Goal: Check status: Check status

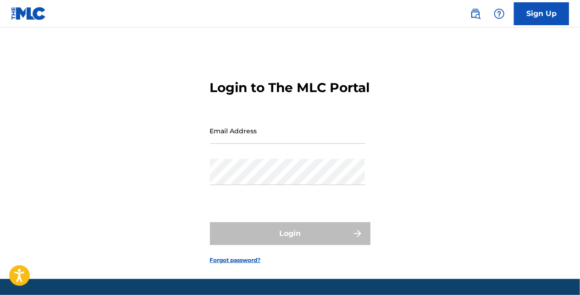
click at [270, 144] on input "Email Address" at bounding box center [287, 131] width 155 height 26
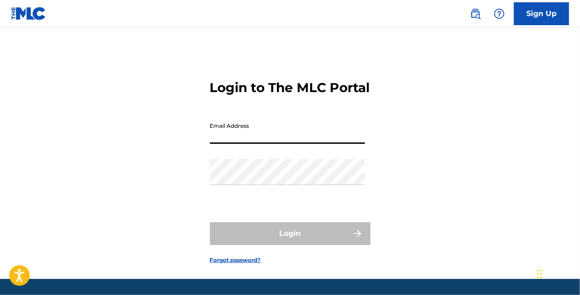
click at [216, 144] on input "Email Address" at bounding box center [287, 131] width 155 height 26
type input "[EMAIL_ADDRESS][DOMAIN_NAME]"
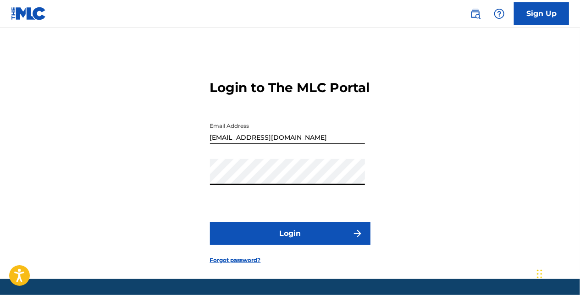
click at [210, 222] on button "Login" at bounding box center [290, 233] width 160 height 23
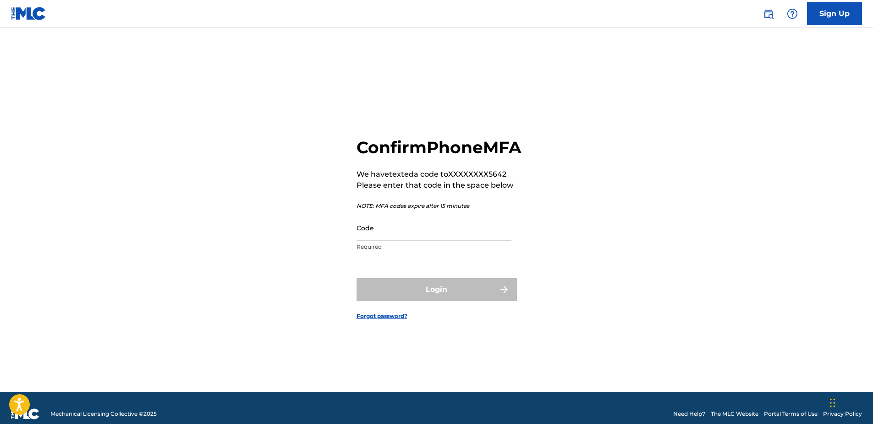
click at [406, 241] on input "Code" at bounding box center [434, 228] width 155 height 26
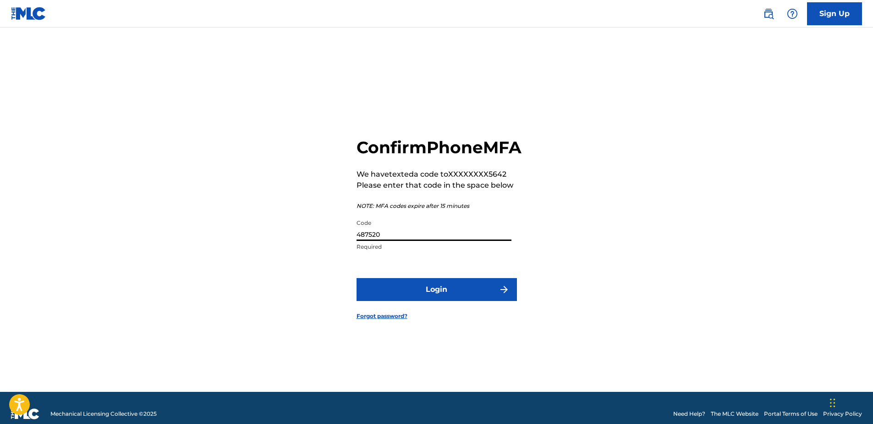
type input "487520"
click at [357, 278] on button "Login" at bounding box center [437, 289] width 160 height 23
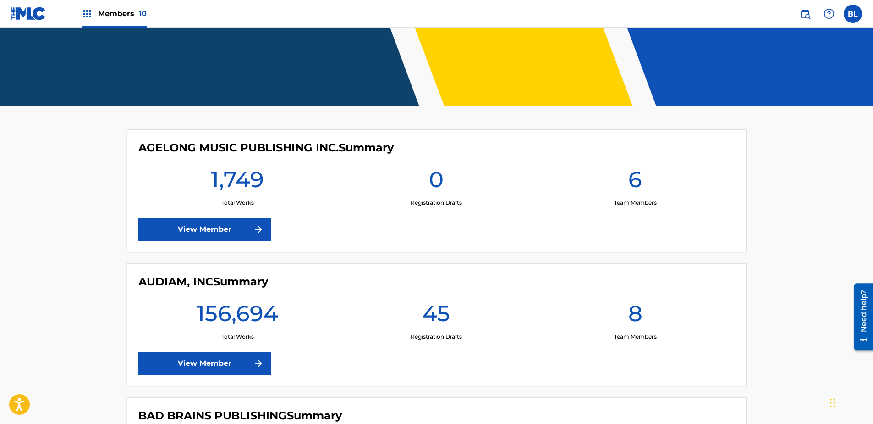
scroll to position [275, 0]
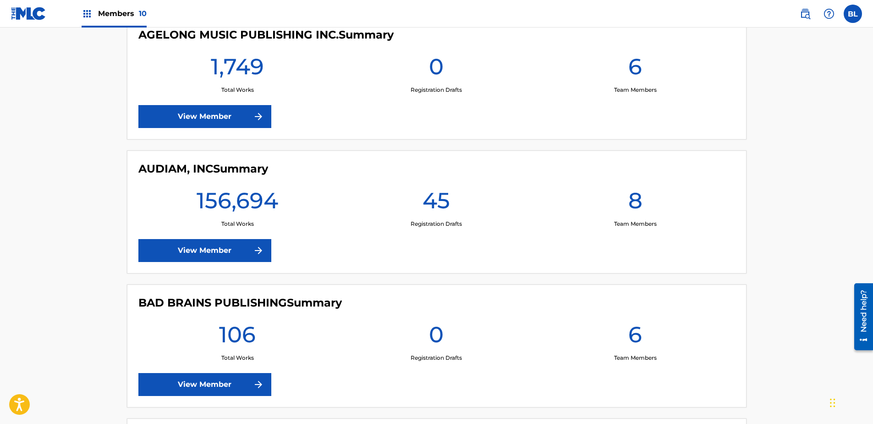
click at [240, 247] on link "View Member" at bounding box center [204, 250] width 133 height 23
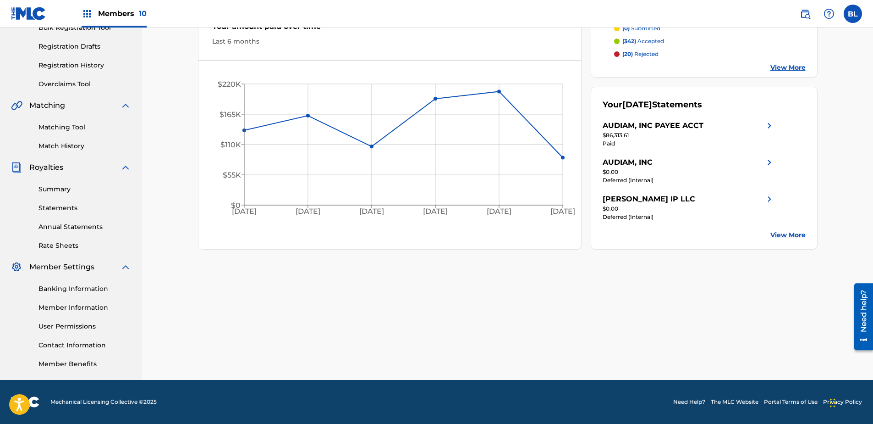
scroll to position [99, 0]
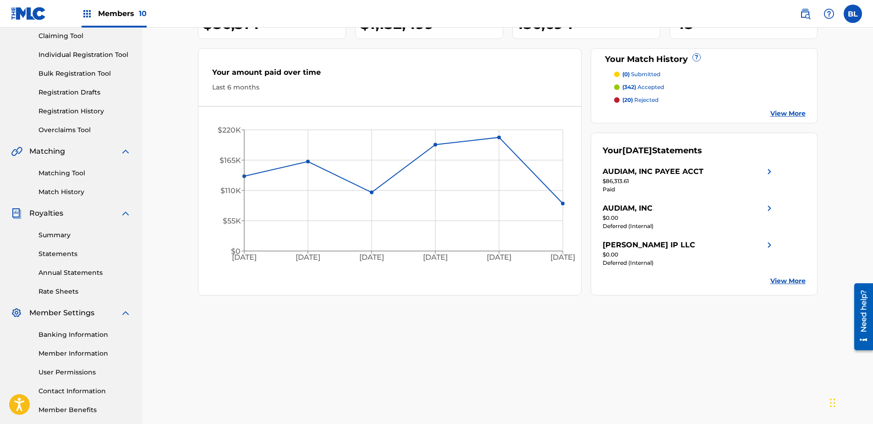
click at [59, 236] on link "Summary" at bounding box center [85, 235] width 93 height 10
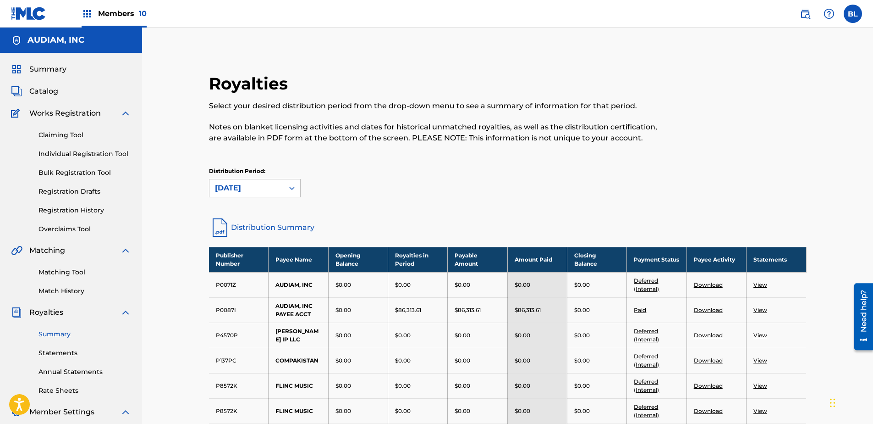
click at [43, 88] on span "Catalog" at bounding box center [43, 91] width 29 height 11
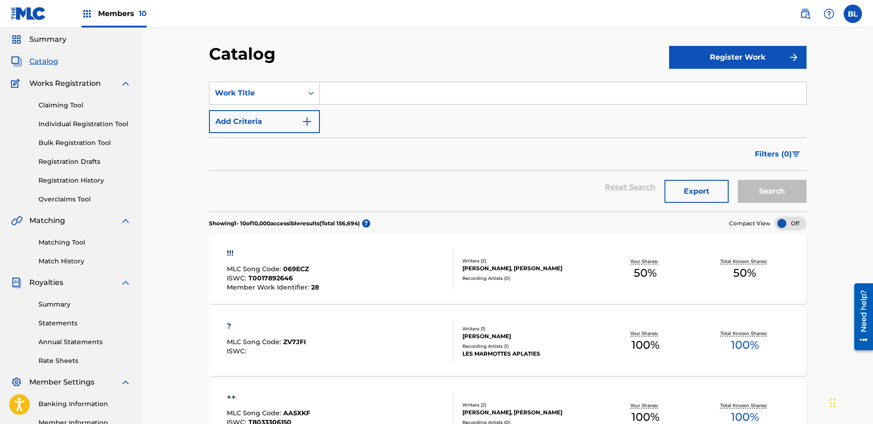
scroll to position [46, 0]
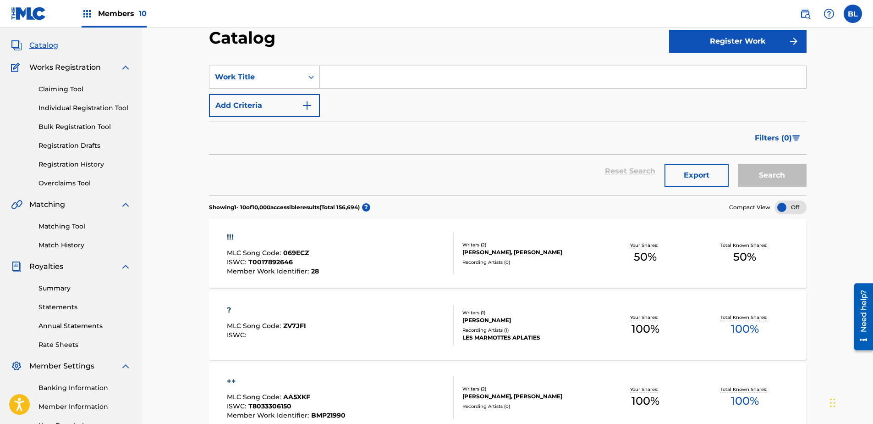
click at [579, 133] on span "Filters ( 0 )" at bounding box center [773, 137] width 37 height 11
